Goal: Task Accomplishment & Management: Use online tool/utility

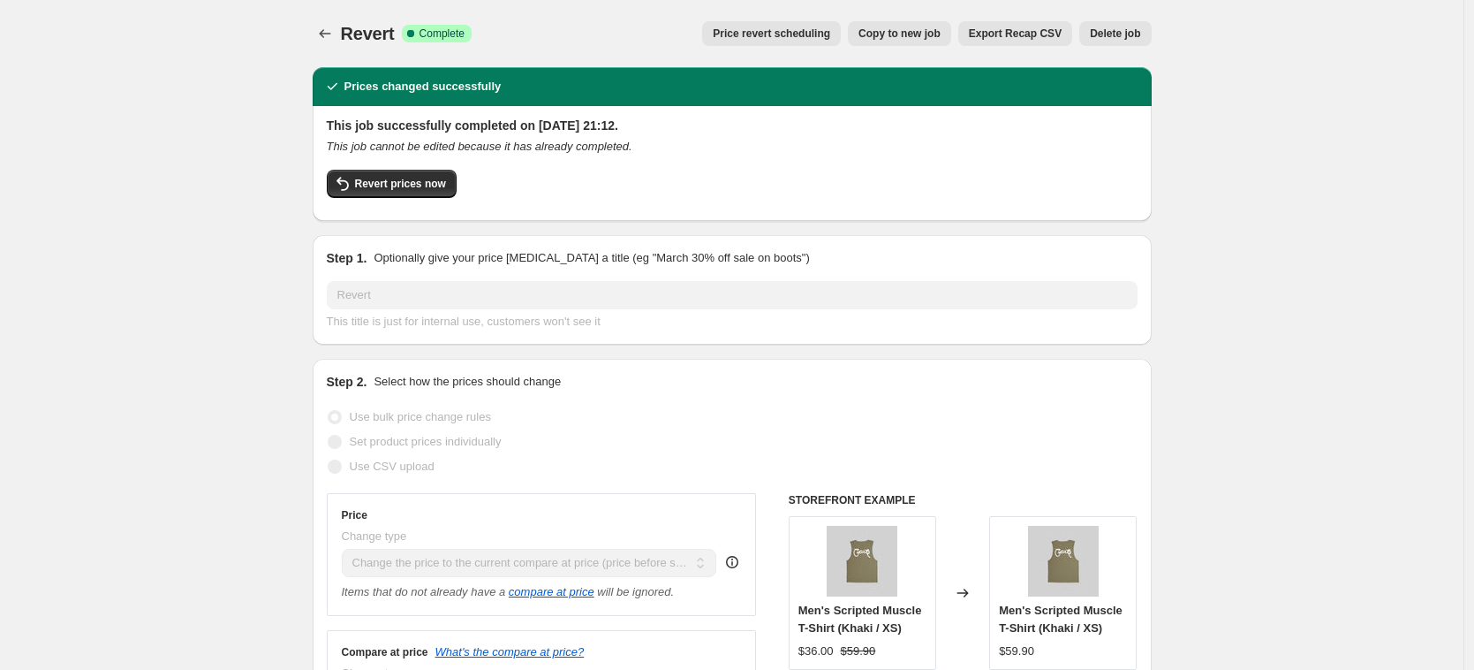
select select "ecap"
select select "collection"
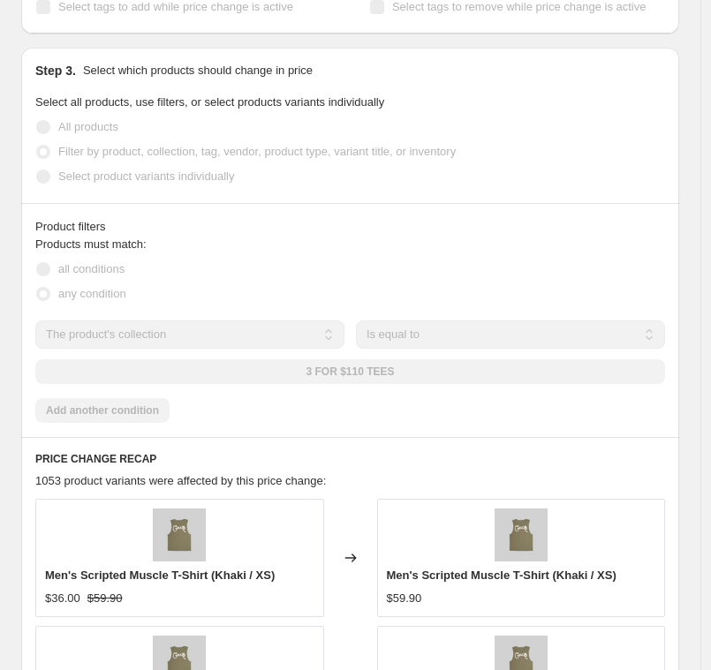
scroll to position [897, 0]
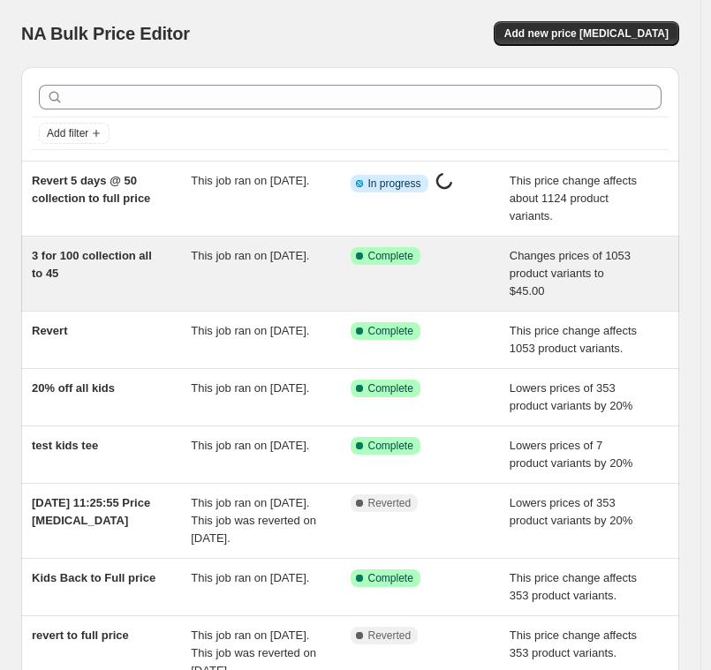
click at [108, 261] on span "3 for 100 collection all to 45" at bounding box center [92, 264] width 120 height 31
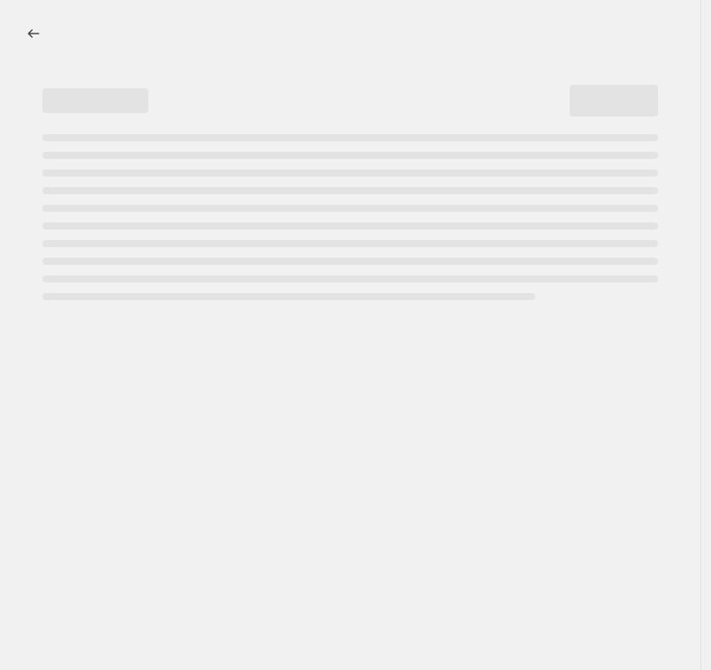
select select "collection"
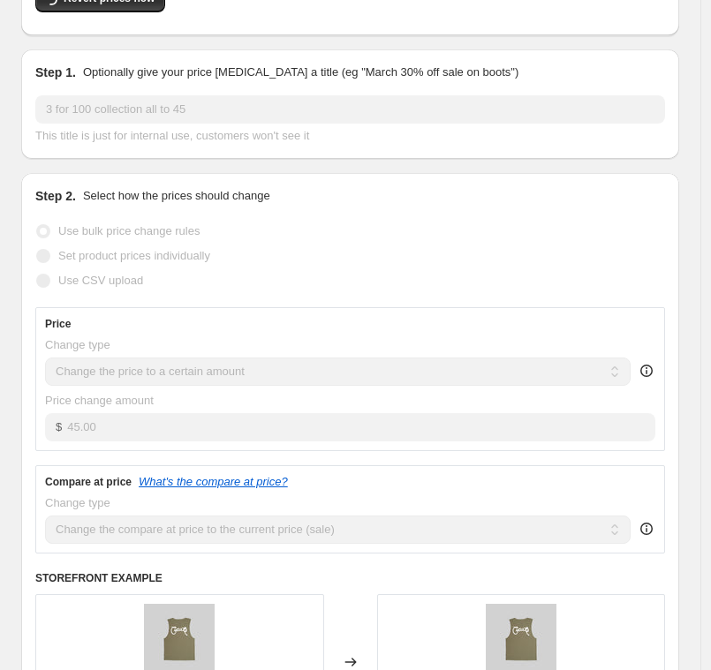
scroll to position [163, 0]
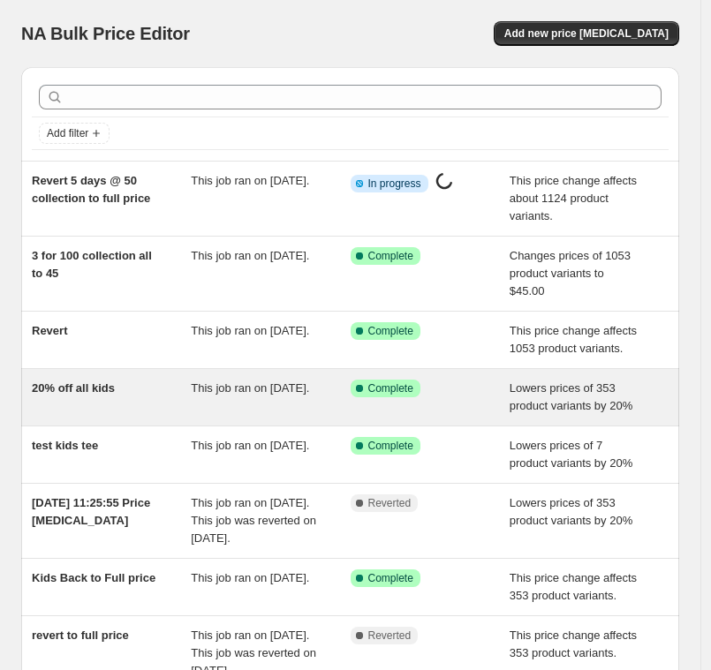
click at [135, 407] on div "20% off all kids" at bounding box center [111, 397] width 159 height 35
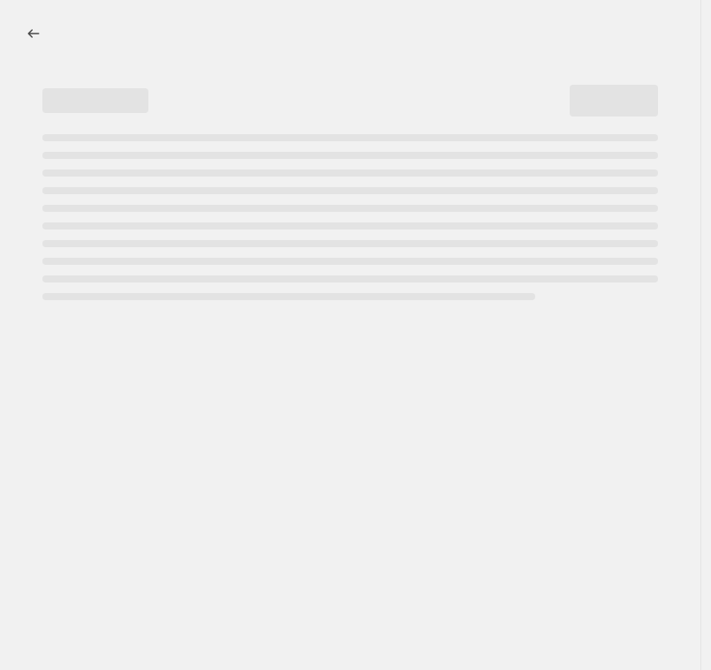
select select "percentage"
select select "no_change"
select select "collection"
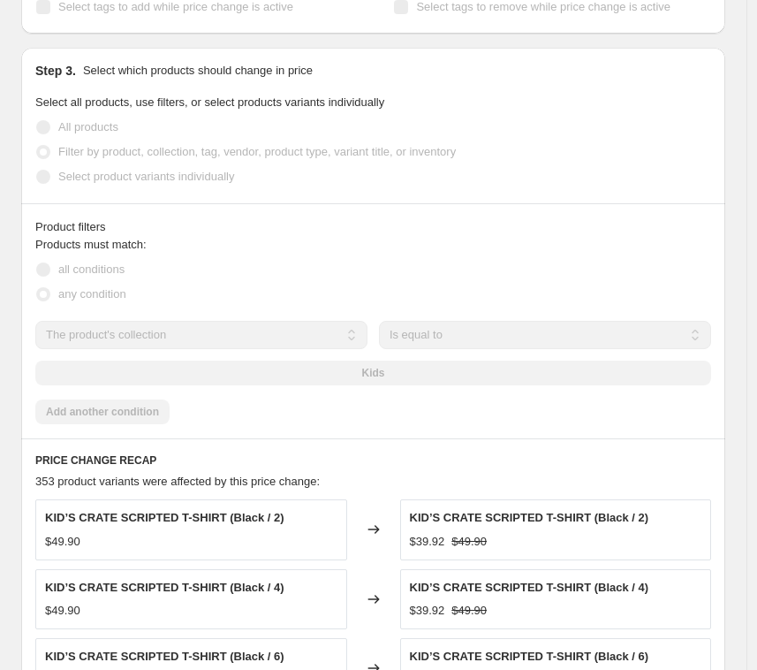
scroll to position [1059, 0]
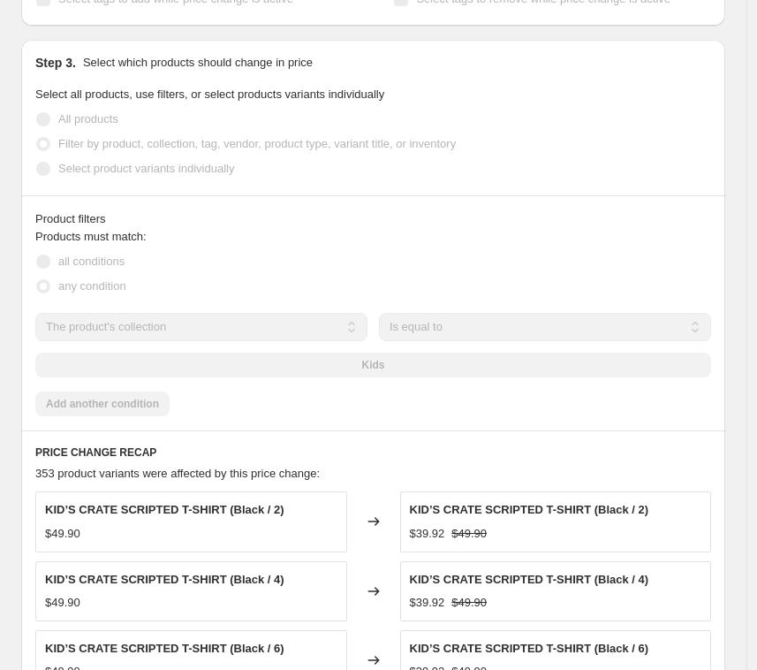
select select "percentage"
select select "no_change"
select select "collection"
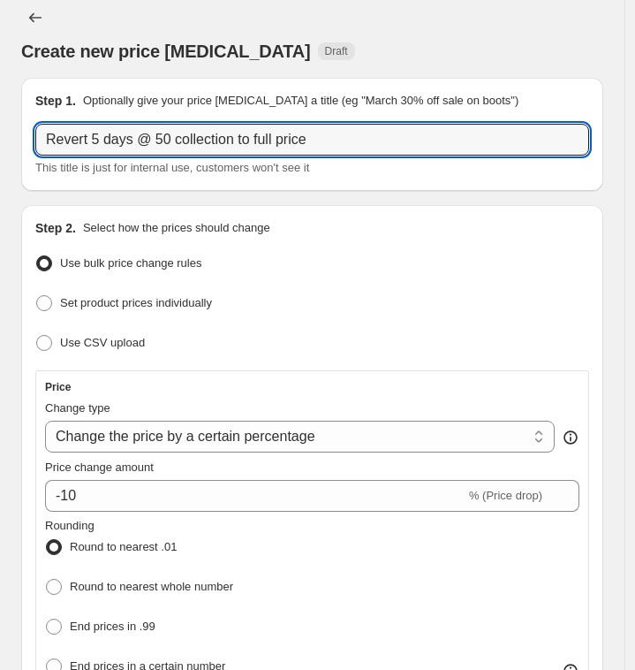
scroll to position [23, 0]
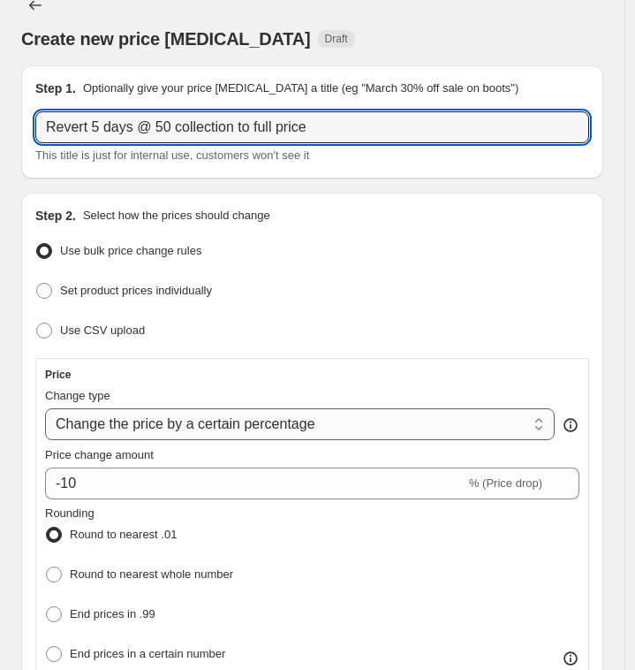
click at [208, 424] on select "Change the price to a certain amount Change the price by a certain amount Chang…" at bounding box center [300, 424] width 510 height 32
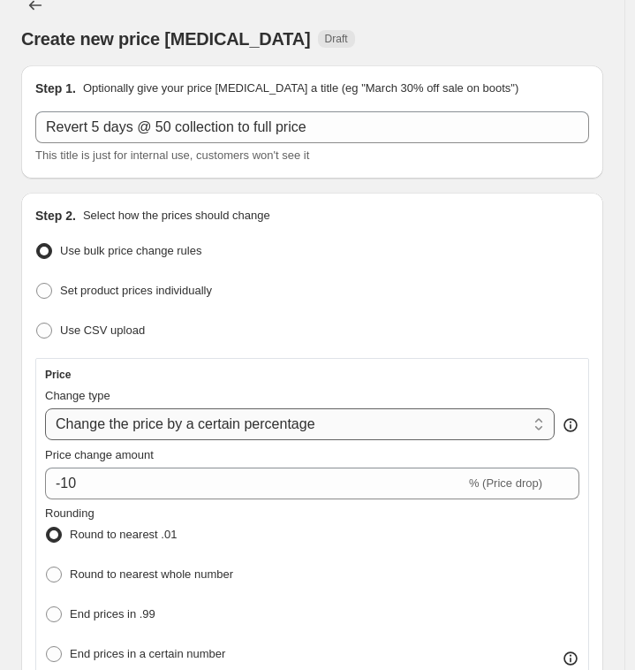
select select "ecap"
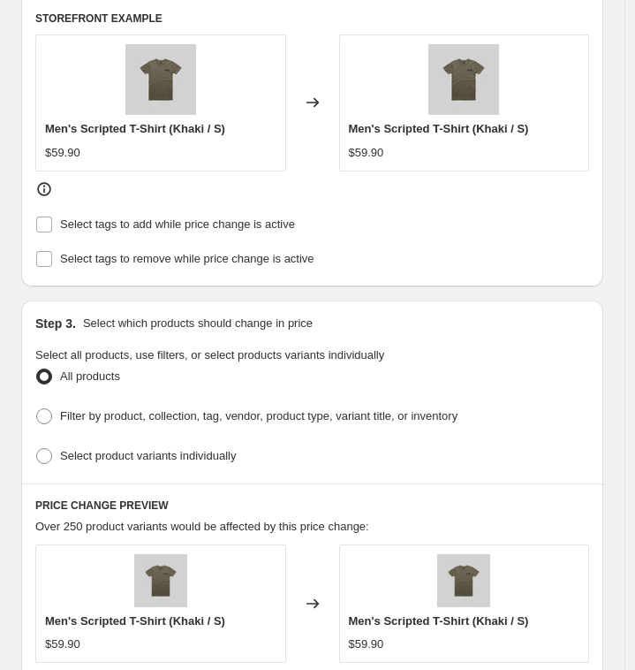
scroll to position [678, 0]
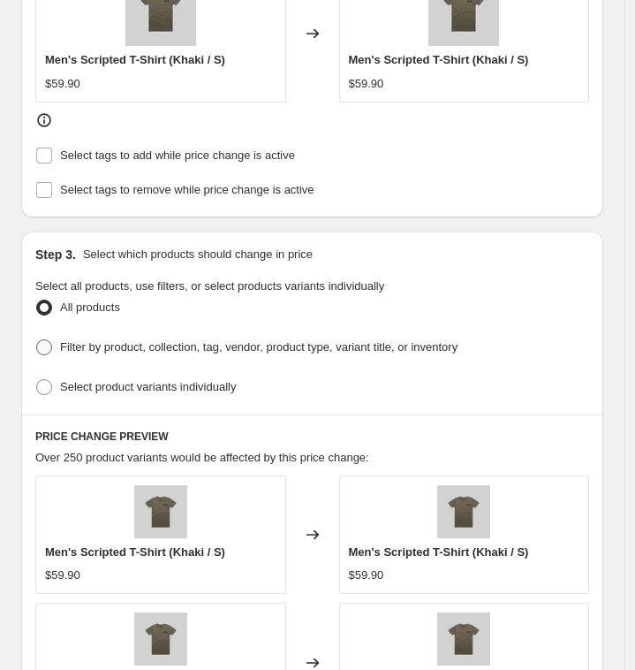
click at [45, 339] on span at bounding box center [44, 347] width 16 height 16
click at [37, 339] on input "Filter by product, collection, tag, vendor, product type, variant title, or inv…" at bounding box center [36, 339] width 1 height 1
radio input "true"
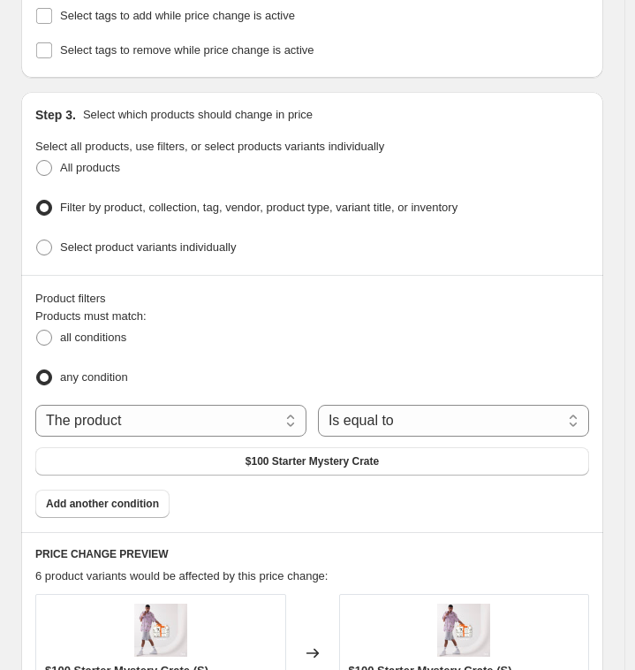
scroll to position [818, 0]
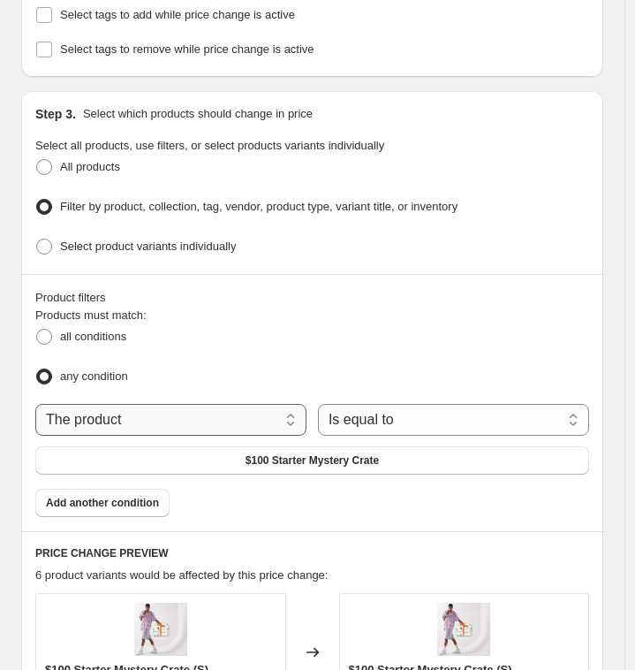
click at [158, 410] on select "The product The product's collection The product's tag The product's vendor The…" at bounding box center [170, 420] width 271 height 32
select select "collection"
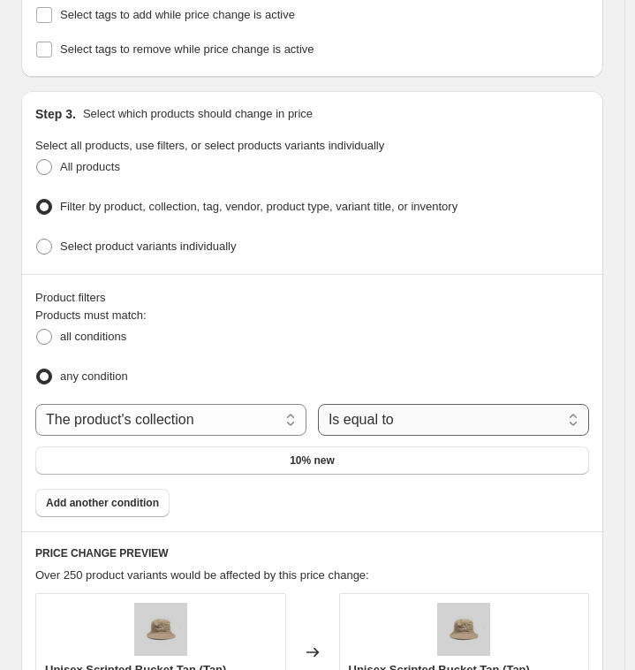
click at [401, 408] on select "Is equal to Is not equal to" at bounding box center [453, 420] width 271 height 32
click at [207, 450] on button "10% new" at bounding box center [312, 460] width 554 height 28
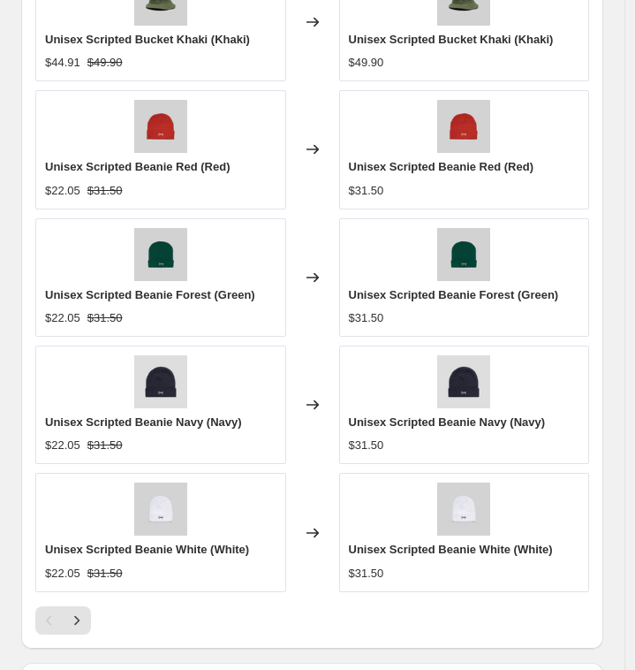
scroll to position [1517, 0]
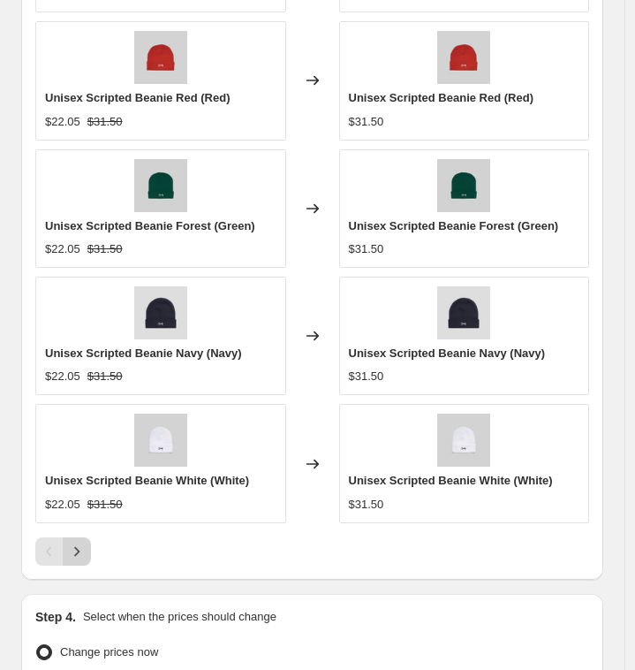
click at [71, 542] on icon "Next" at bounding box center [77, 551] width 18 height 18
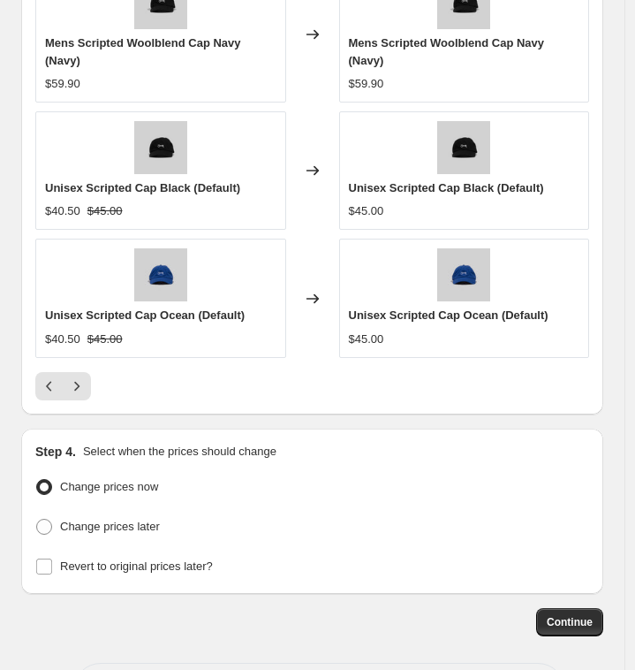
scroll to position [1745, 0]
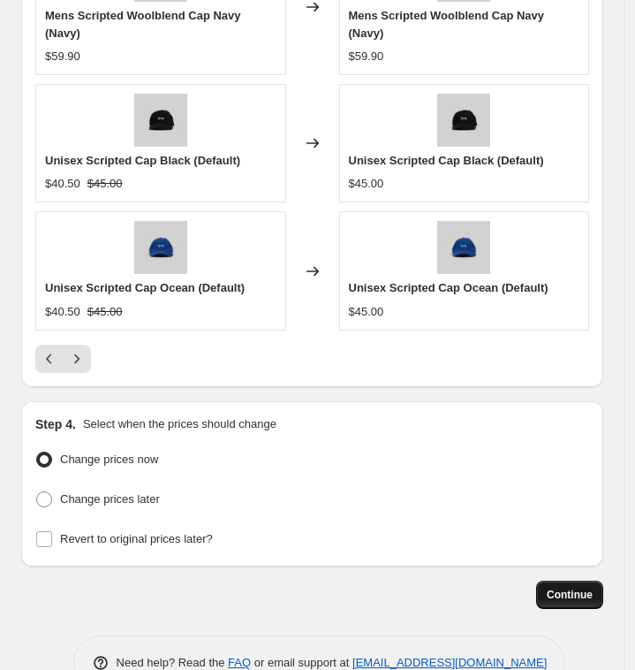
click at [583, 587] on span "Continue" at bounding box center [570, 594] width 46 height 14
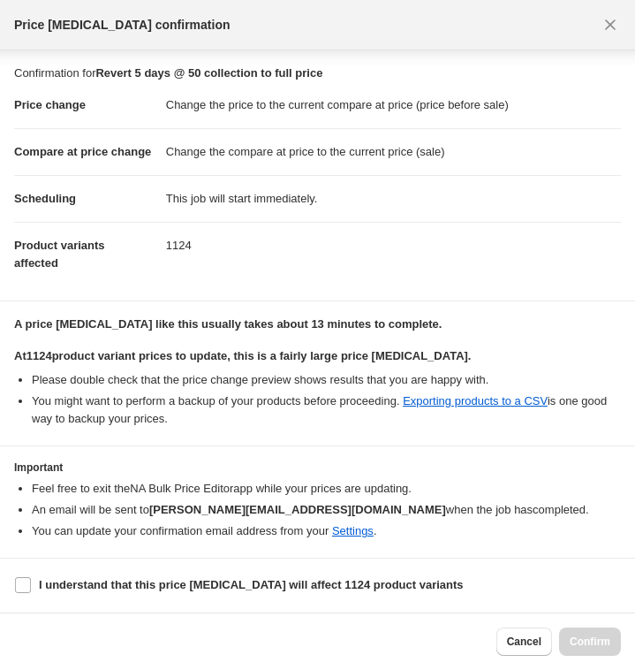
scroll to position [17, 0]
click at [19, 593] on input "I understand that this price change job will affect 1124 product variants" at bounding box center [23, 585] width 16 height 16
checkbox input "true"
click at [608, 646] on span "Confirm" at bounding box center [590, 641] width 41 height 14
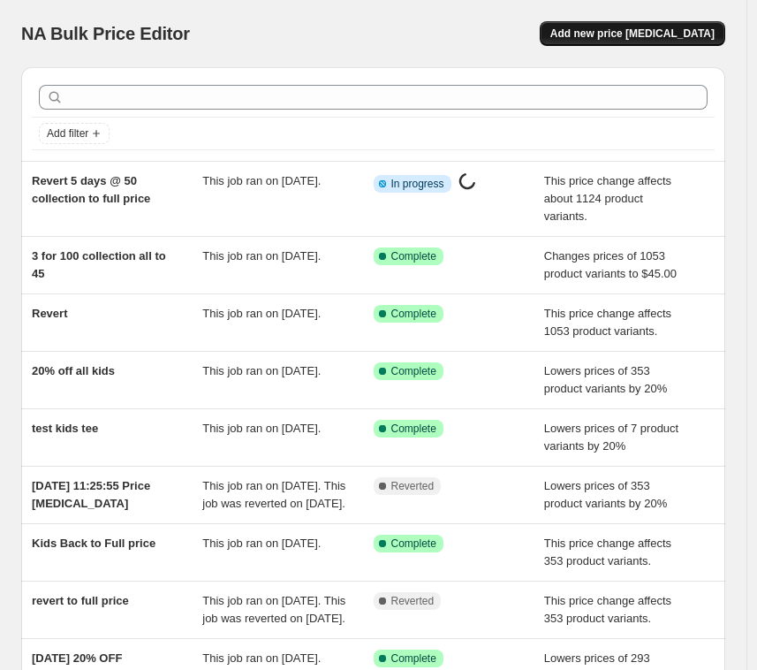
click at [637, 31] on span "Add new price [MEDICAL_DATA]" at bounding box center [632, 34] width 164 height 14
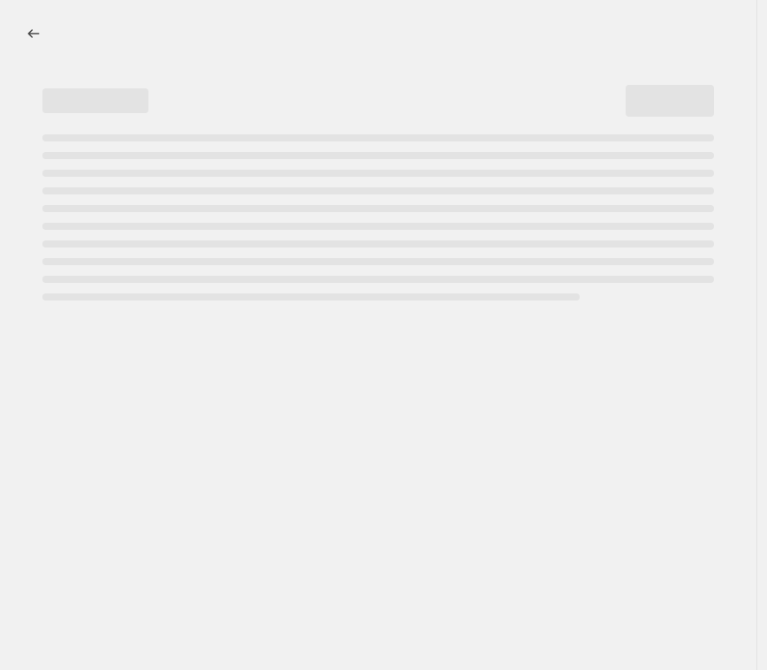
select select "percentage"
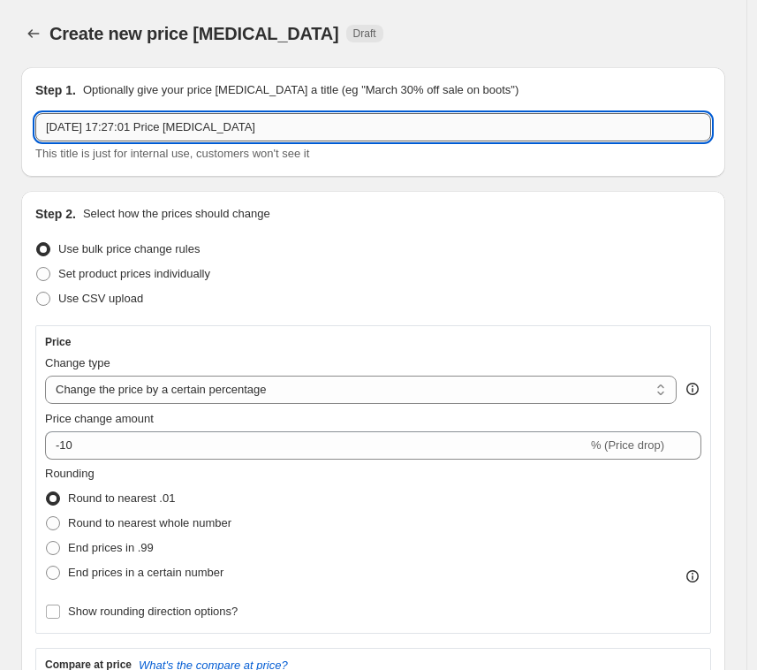
click at [69, 125] on input "[DATE] 17:27:01 Price [MEDICAL_DATA]" at bounding box center [373, 127] width 676 height 28
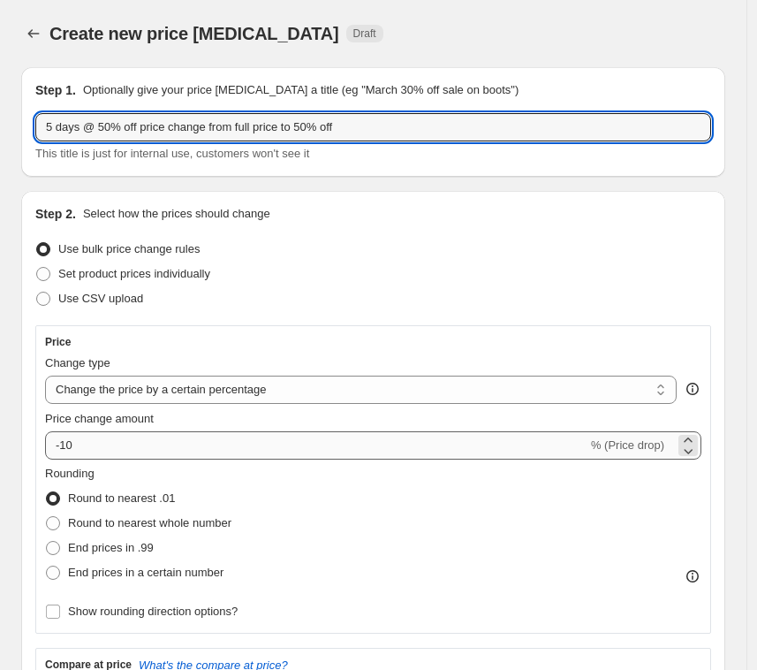
type input "5 days @ 50% off price change from full price to 50% off"
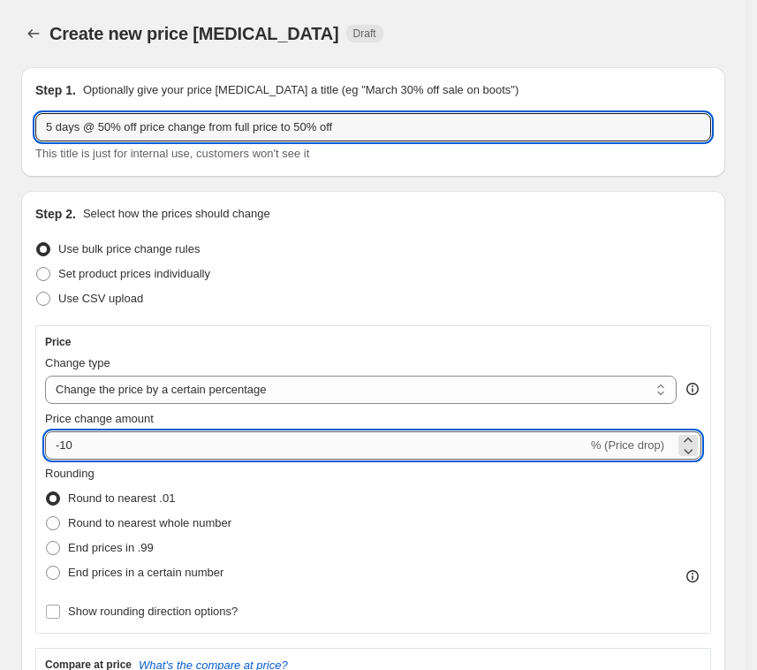
click at [126, 447] on input "-10" at bounding box center [316, 445] width 542 height 28
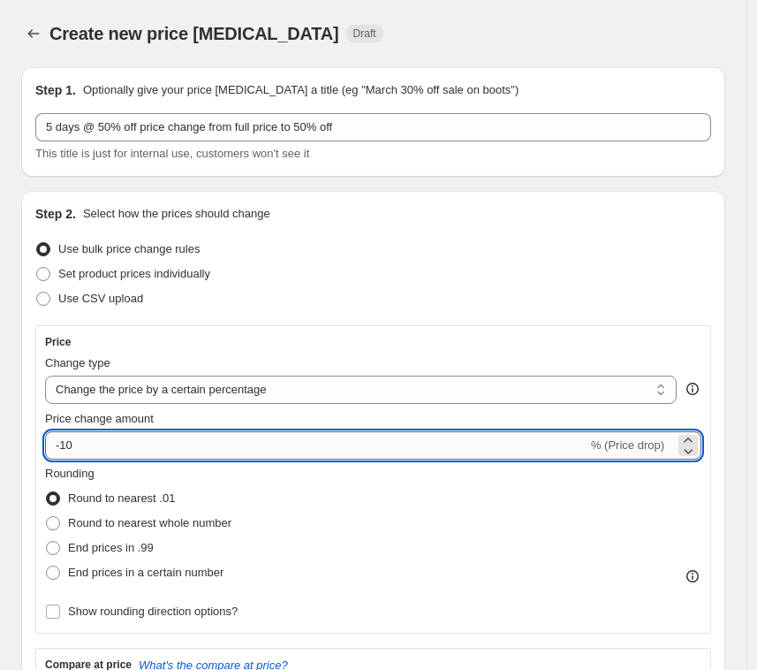
click at [121, 450] on input "-10" at bounding box center [316, 445] width 542 height 28
click at [489, 443] on input "50" at bounding box center [306, 445] width 522 height 28
click at [692, 438] on icon at bounding box center [688, 439] width 8 height 4
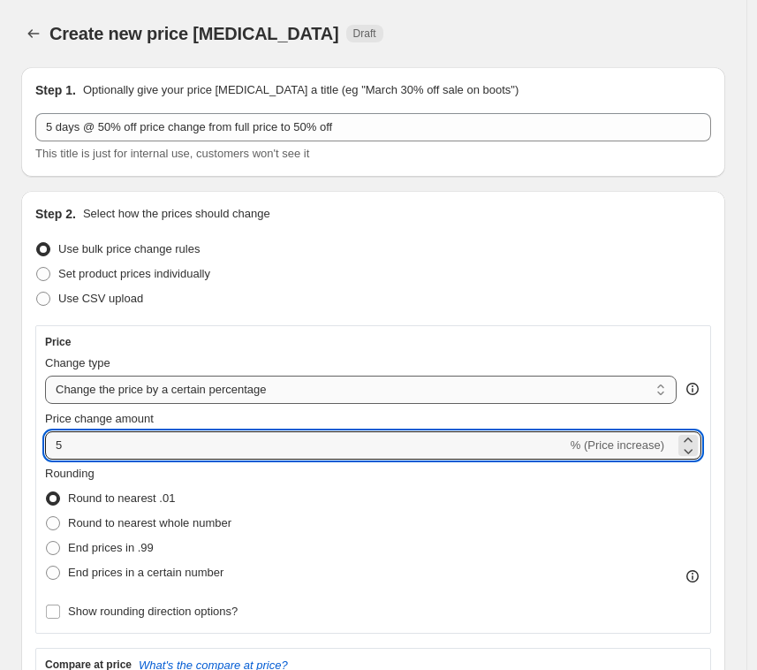
type input "5"
click at [186, 390] on select "Change the price to a certain amount Change the price by a certain amount Chang…" at bounding box center [361, 389] width 632 height 28
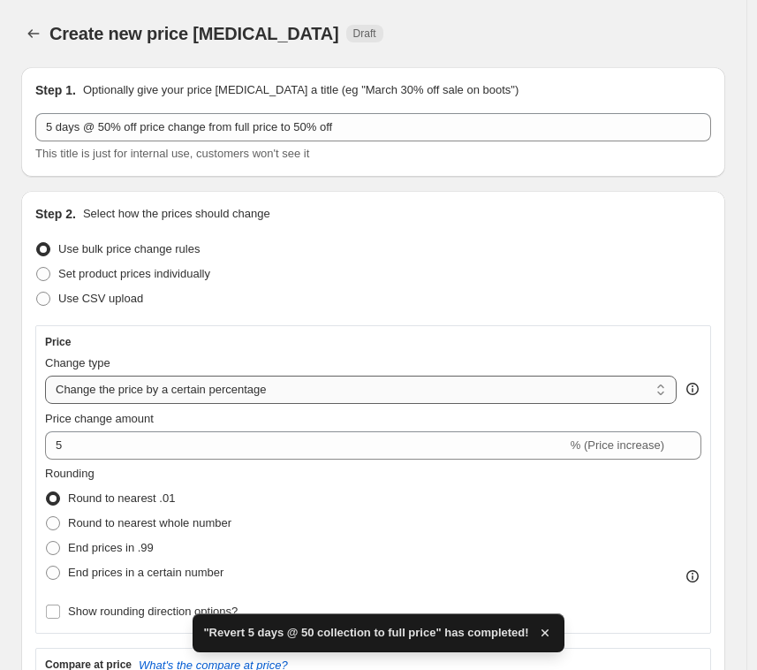
click at [208, 385] on select "Change the price to a certain amount Change the price by a certain amount Chang…" at bounding box center [361, 389] width 632 height 28
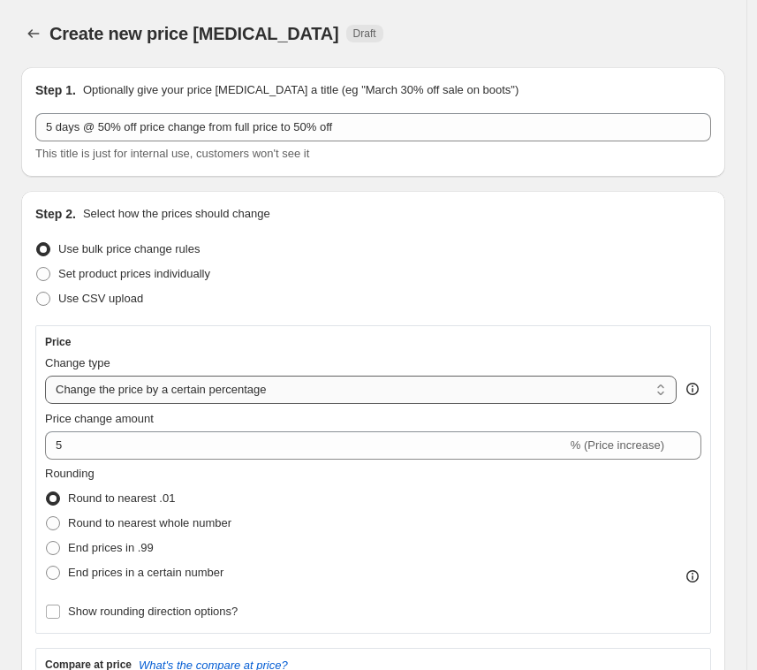
select select "pcap"
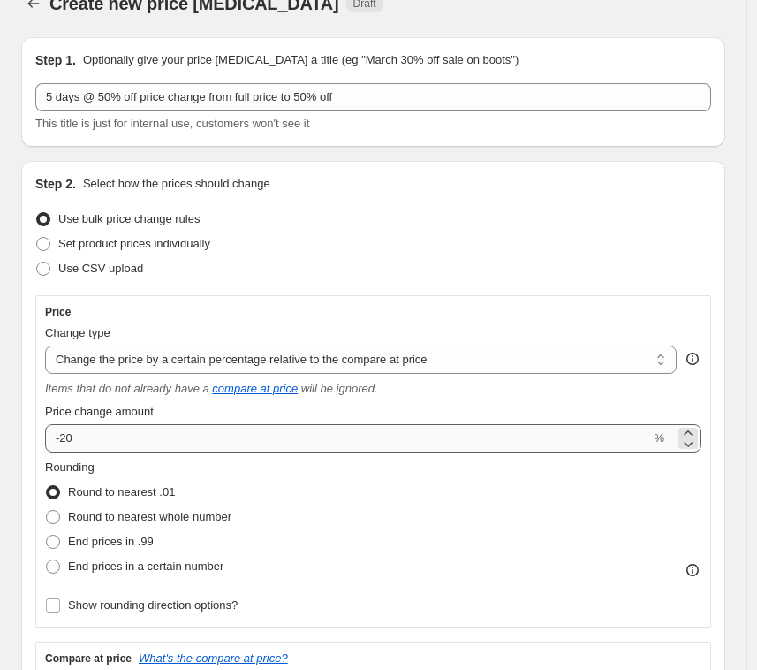
scroll to position [54, 0]
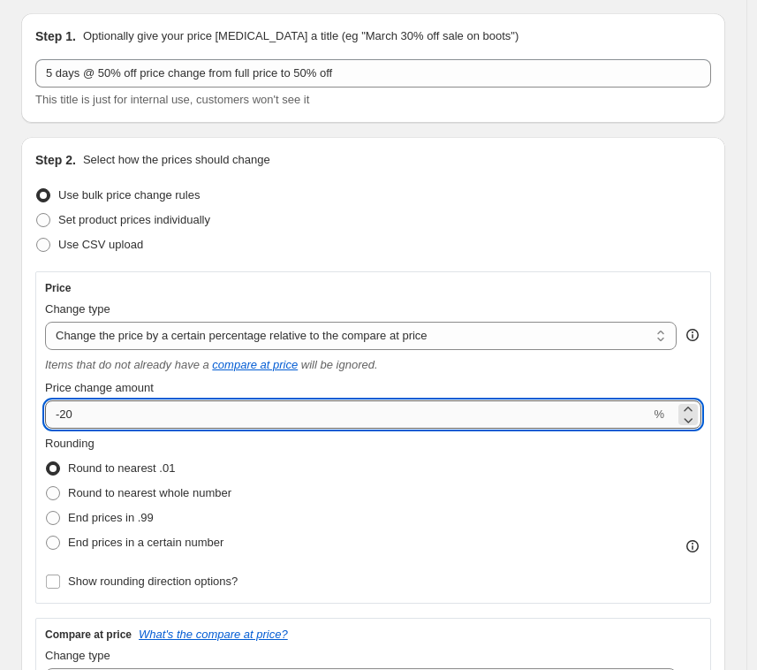
click at [63, 408] on input "-20" at bounding box center [347, 414] width 605 height 28
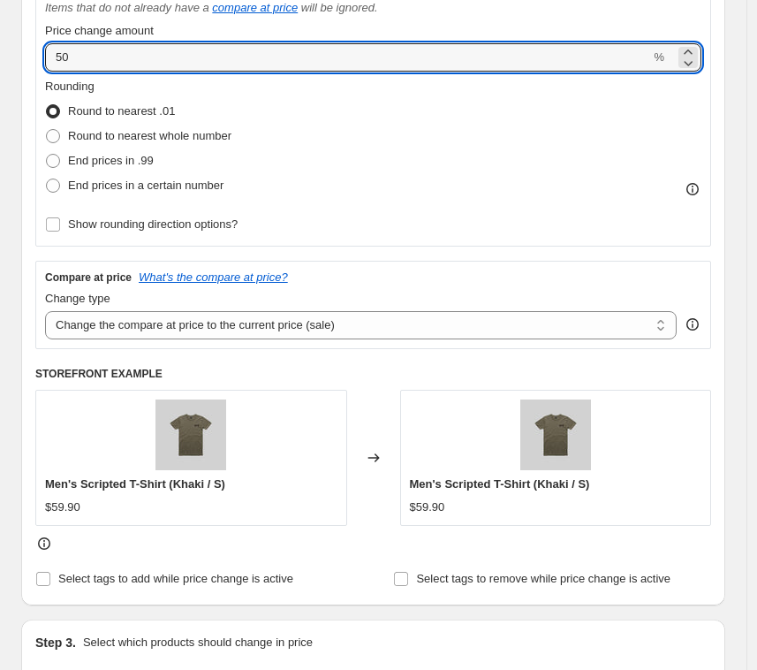
scroll to position [413, 0]
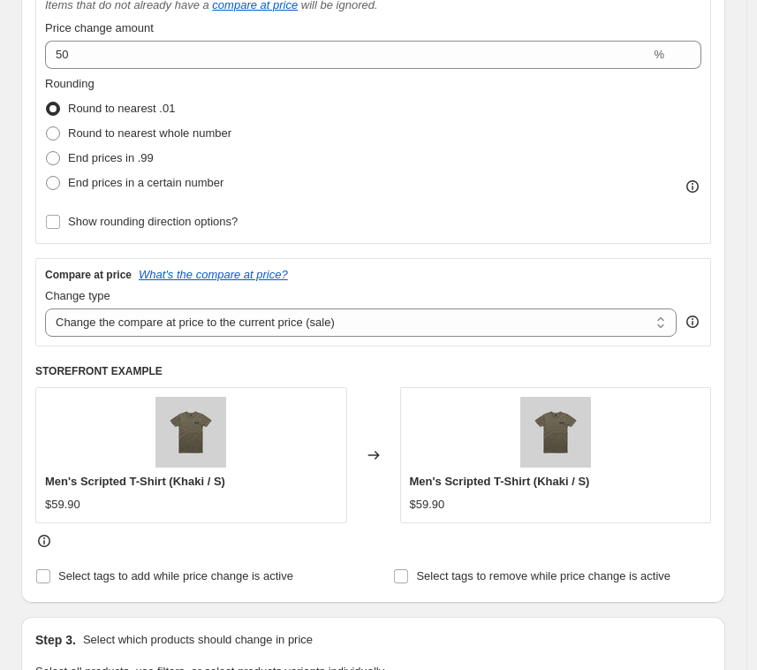
click at [26, 191] on div "Step 2. Select how the prices should change Use bulk price change rules Set pro…" at bounding box center [373, 189] width 704 height 825
click at [110, 319] on select "Change the compare at price to the current price (sale) Change the compare at p…" at bounding box center [361, 322] width 632 height 28
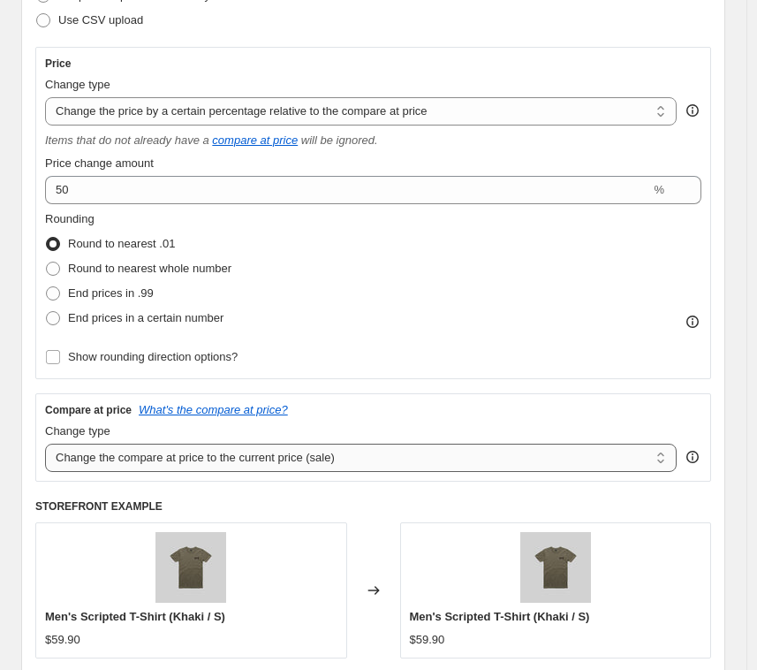
scroll to position [97, 0]
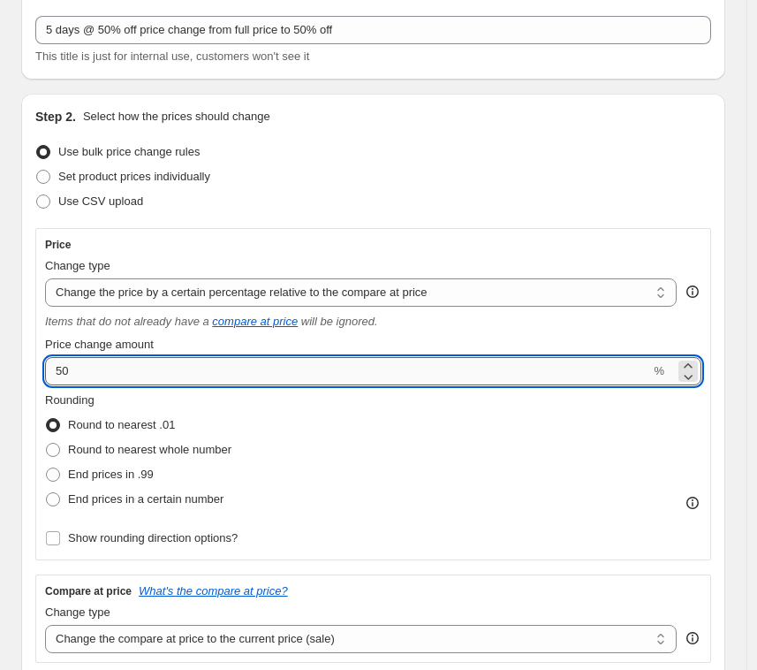
click at [53, 367] on input "50" at bounding box center [347, 371] width 605 height 28
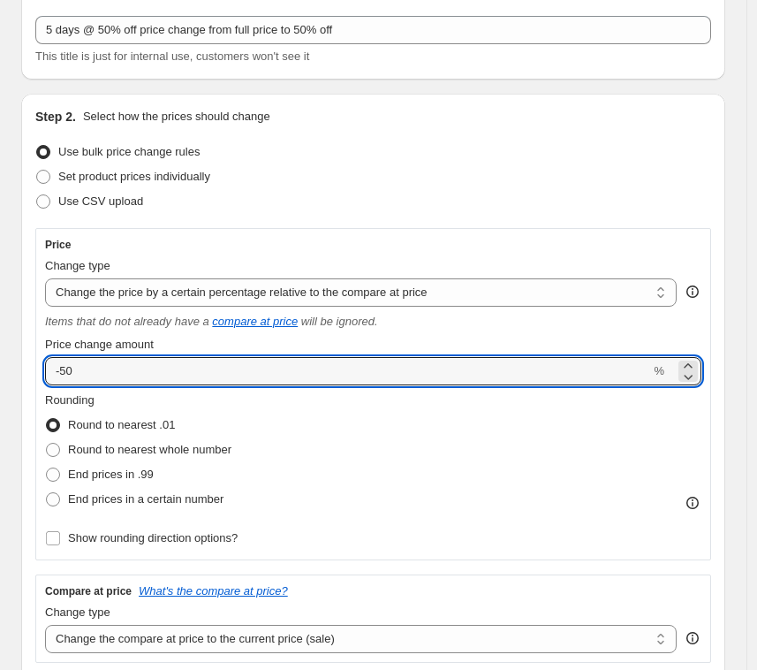
type input "-50"
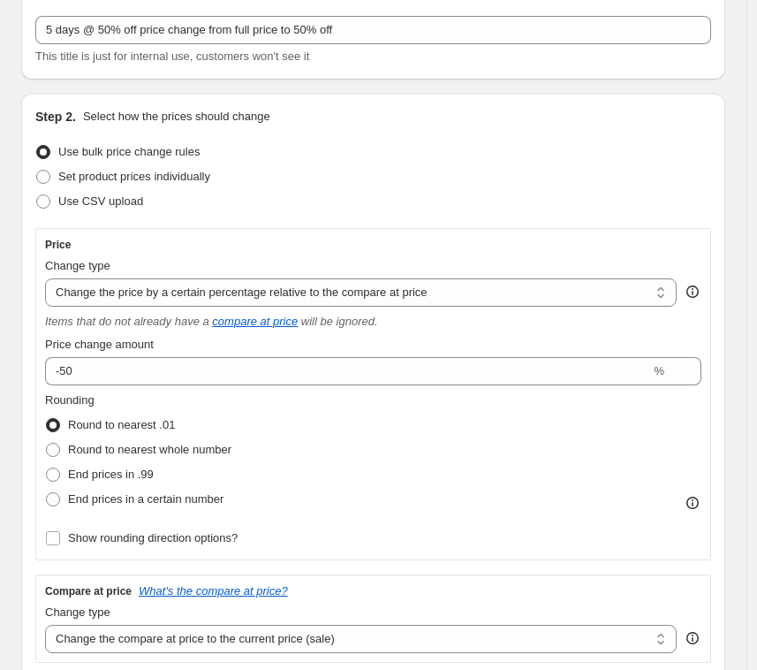
click at [28, 448] on div "Step 2. Select how the prices should change Use bulk price change rules Set pro…" at bounding box center [373, 506] width 704 height 825
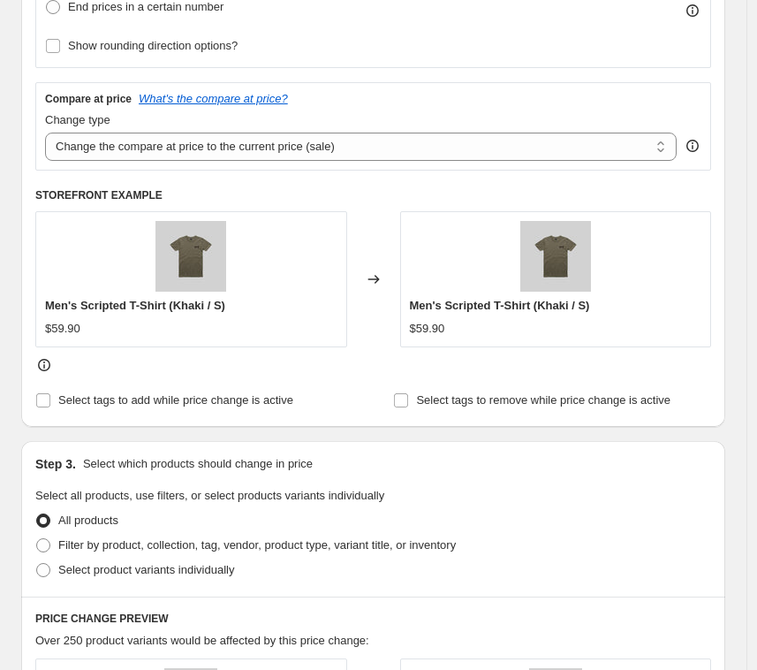
scroll to position [614, 0]
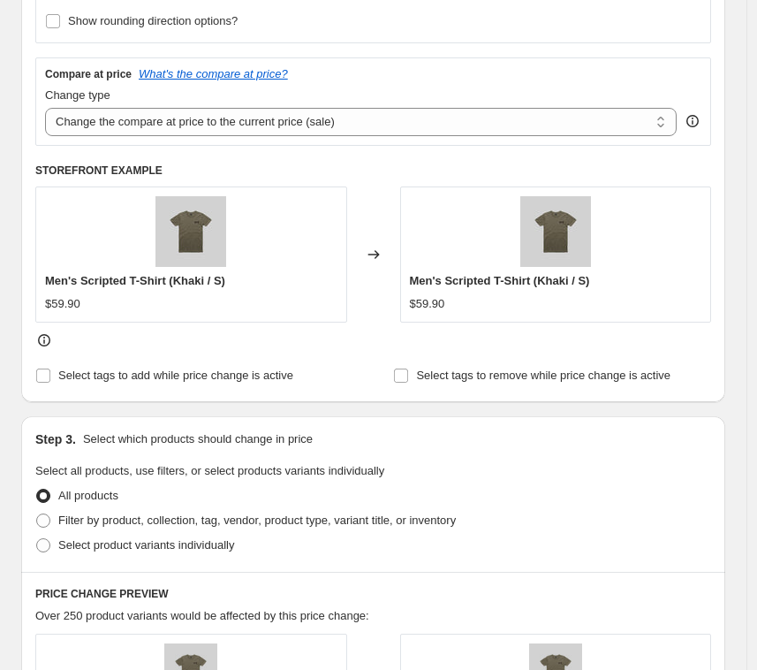
click at [367, 246] on div "Changed to" at bounding box center [373, 254] width 53 height 136
click at [380, 259] on icon at bounding box center [374, 255] width 18 height 18
click at [378, 253] on icon at bounding box center [374, 255] width 18 height 18
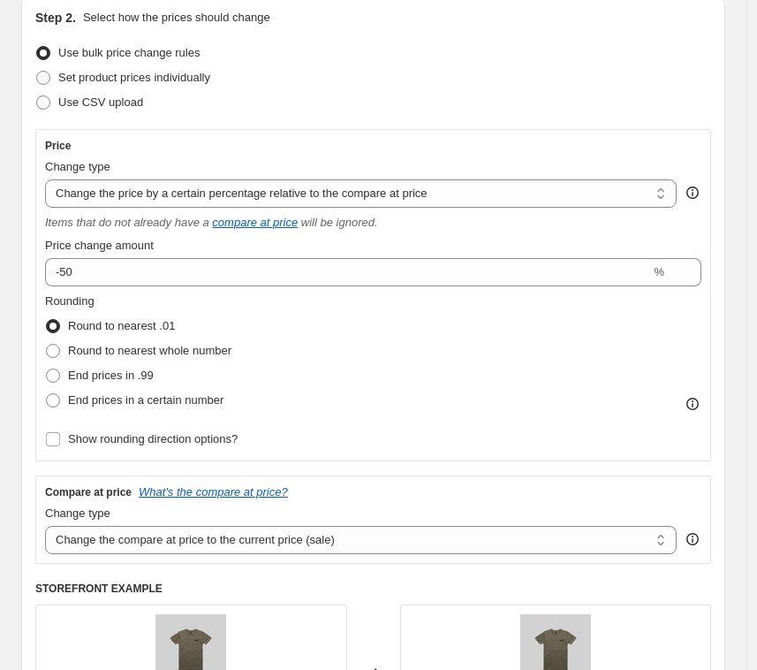
scroll to position [0, 0]
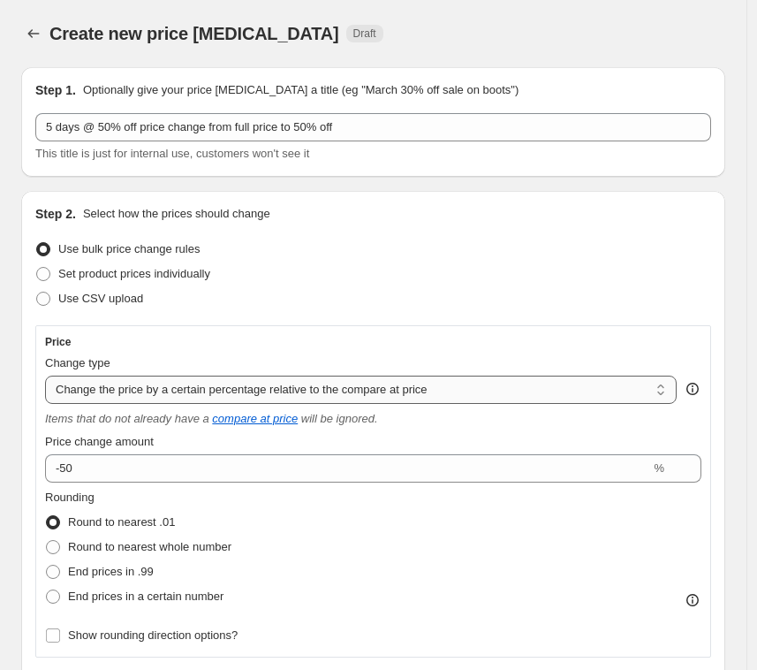
click at [201, 389] on select "Change the price to a certain amount Change the price by a certain amount Chang…" at bounding box center [361, 389] width 632 height 28
select select "percentage"
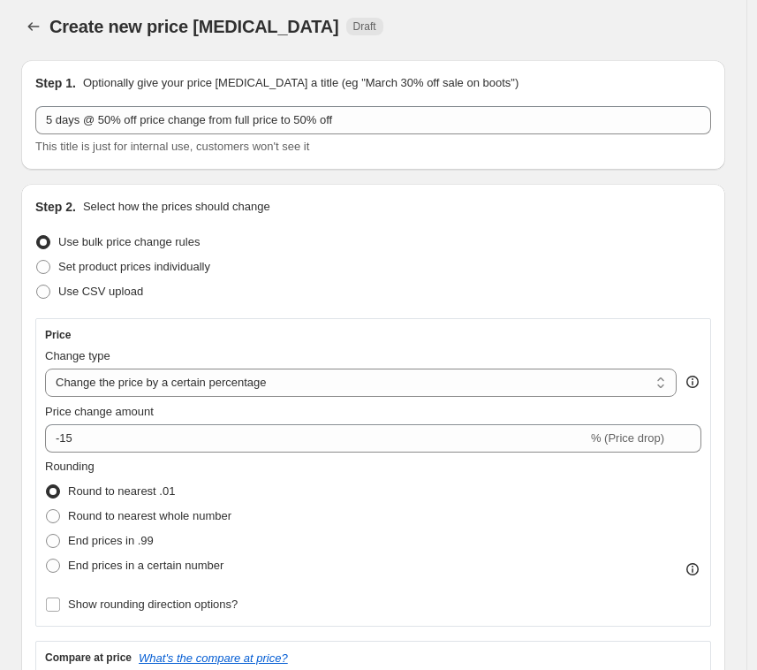
scroll to position [21, 0]
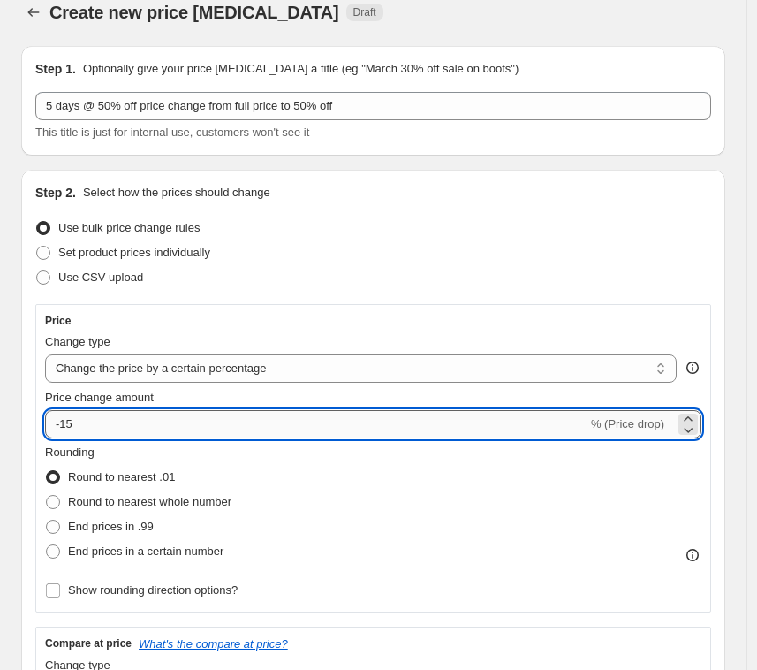
click at [146, 422] on input "-15" at bounding box center [316, 424] width 542 height 28
type input "-1"
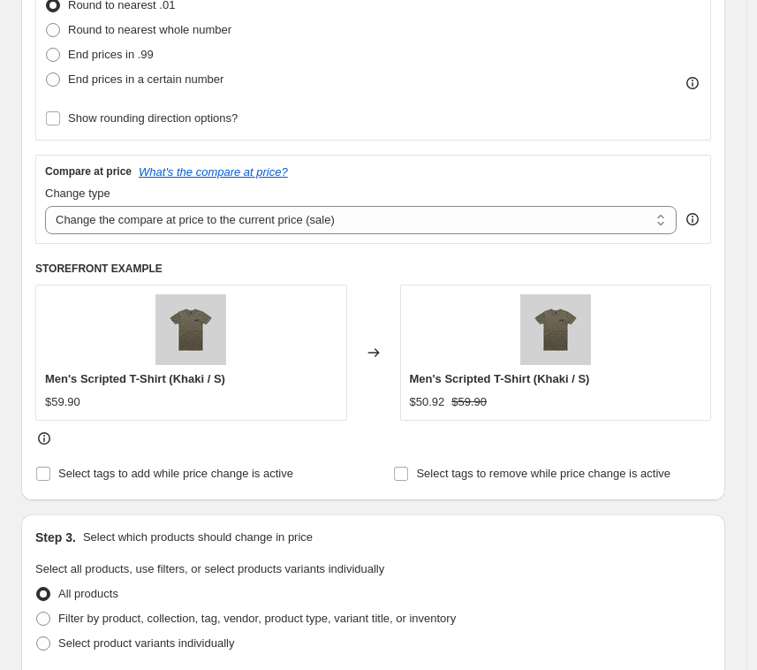
scroll to position [718, 0]
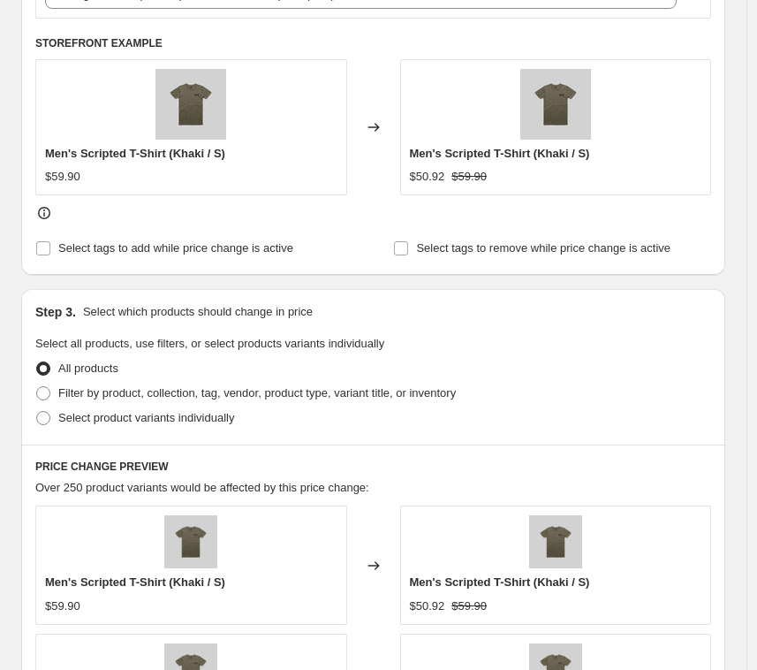
type input "-50"
click at [17, 459] on div "Step 1. Optionally give your price change job a title (eg "March 30% off sale o…" at bounding box center [366, 362] width 718 height 2054
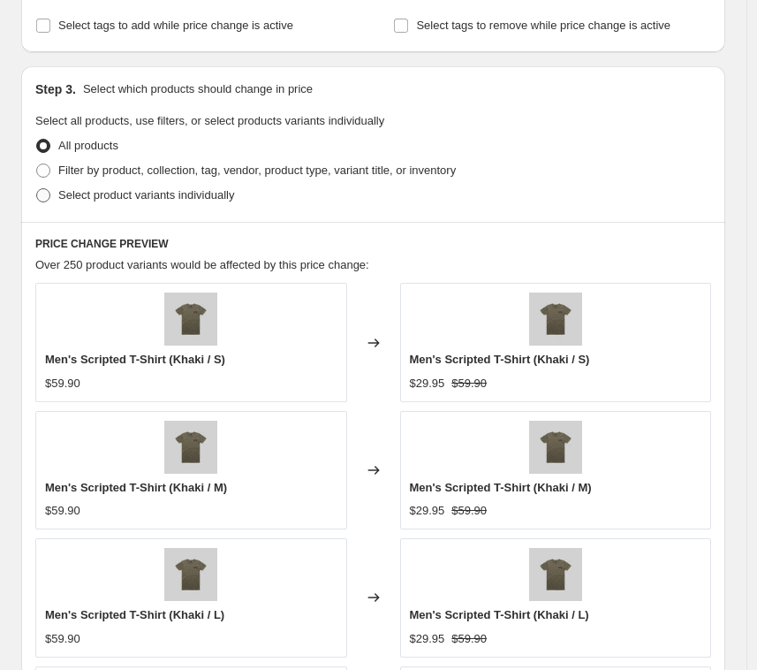
scroll to position [877, 0]
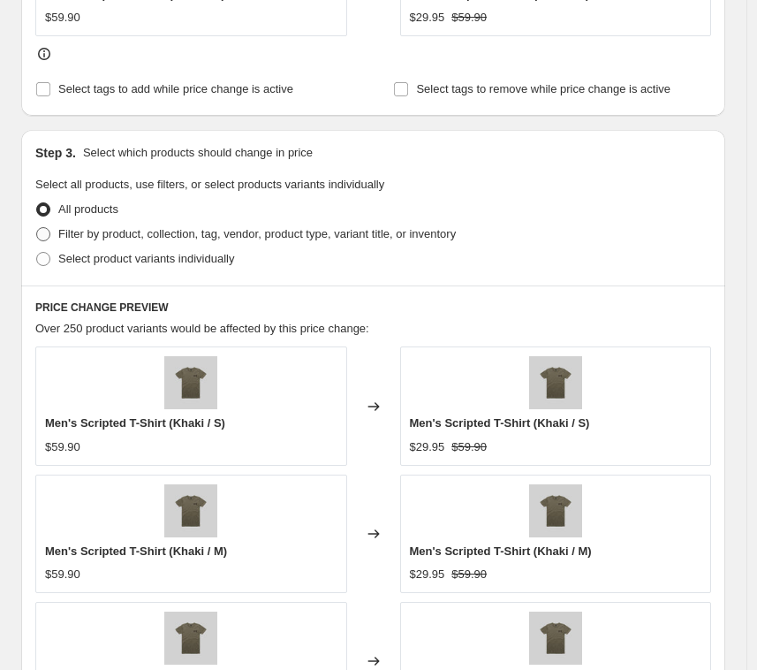
click at [49, 240] on span at bounding box center [43, 234] width 14 height 14
click at [37, 228] on input "Filter by product, collection, tag, vendor, product type, variant title, or inv…" at bounding box center [36, 227] width 1 height 1
radio input "true"
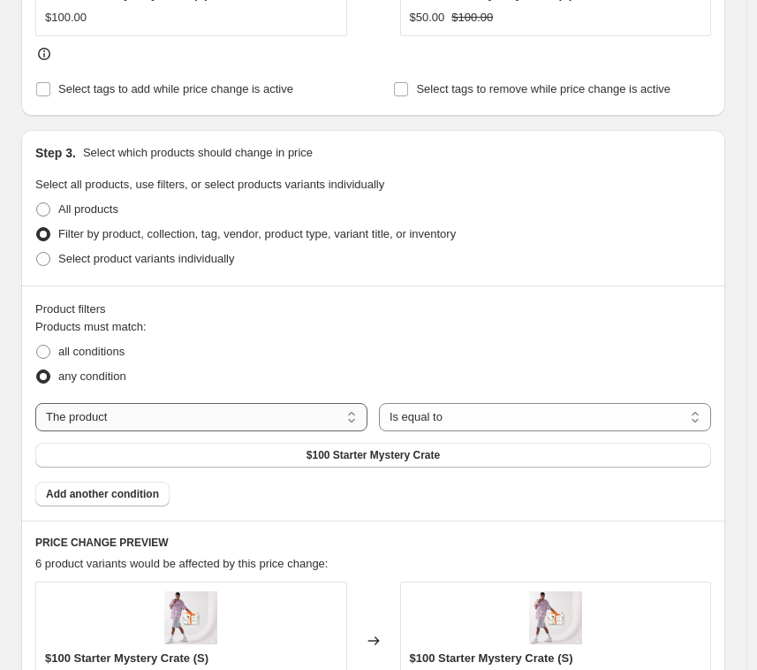
click at [271, 414] on select "The product The product's collection The product's tag The product's vendor The…" at bounding box center [201, 417] width 332 height 28
select select "collection"
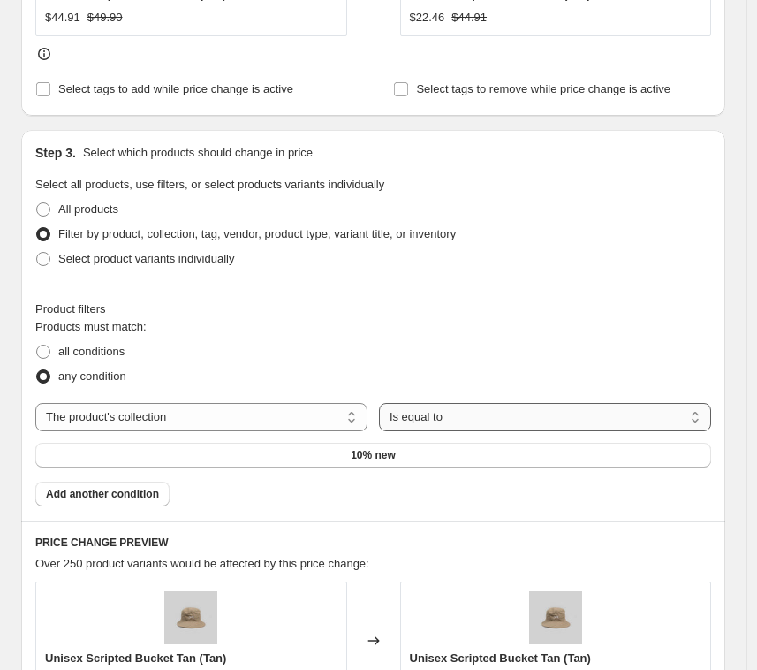
click at [430, 418] on select "Is equal to Is not equal to" at bounding box center [545, 417] width 332 height 28
click at [179, 453] on button "10% new" at bounding box center [373, 455] width 676 height 25
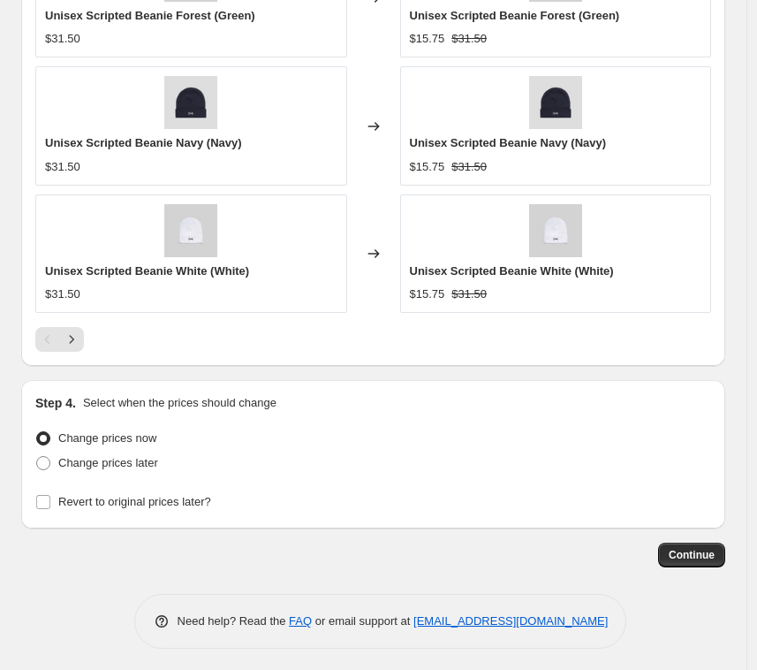
scroll to position [1780, 0]
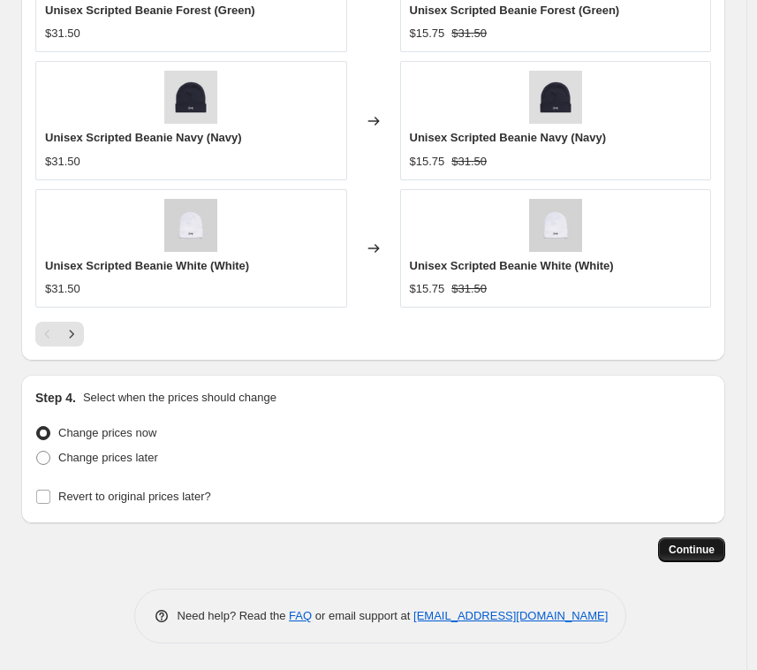
click at [686, 549] on span "Continue" at bounding box center [692, 549] width 46 height 14
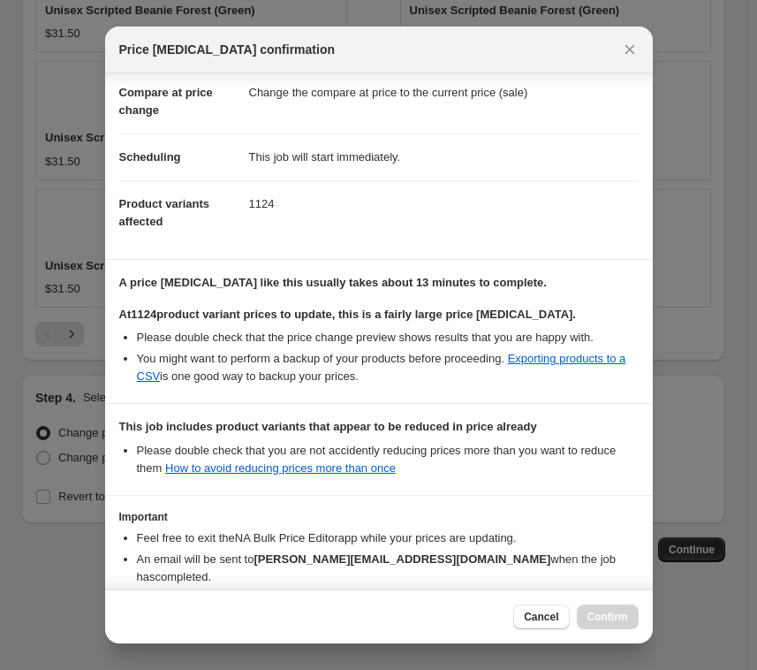
scroll to position [171, 0]
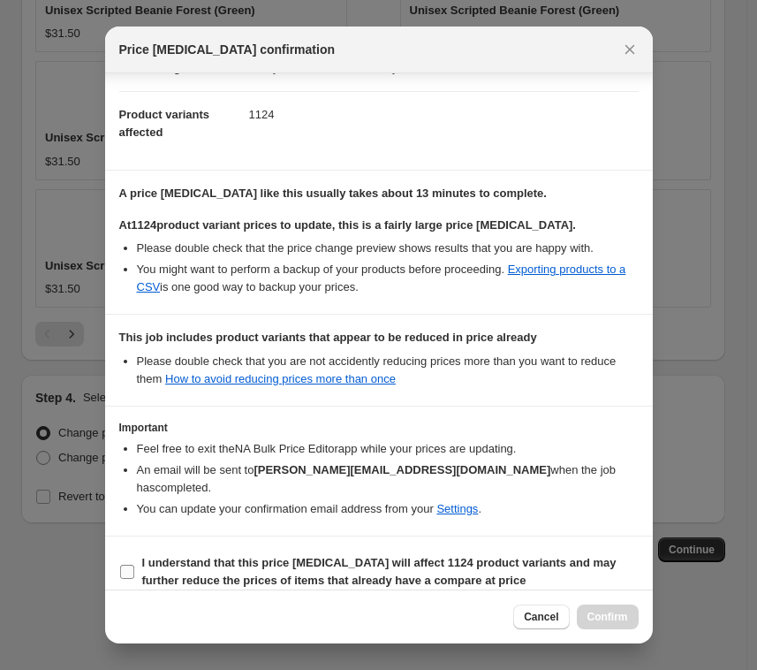
click at [128, 564] on input "I understand that this price change job will affect 1124 product variants and m…" at bounding box center [127, 571] width 14 height 14
checkbox input "true"
click at [598, 612] on span "Confirm" at bounding box center [607, 617] width 41 height 14
